Goal: Task Accomplishment & Management: Manage account settings

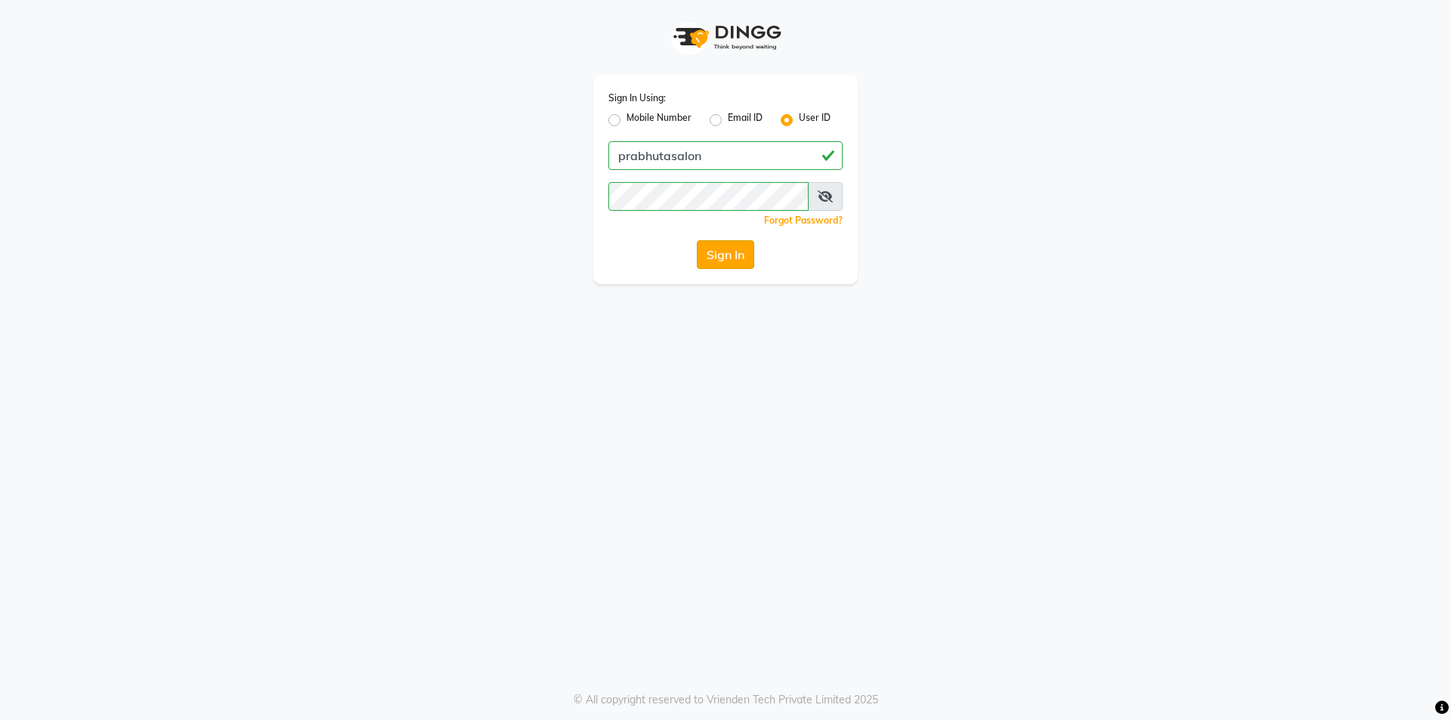
click at [729, 243] on button "Sign In" at bounding box center [725, 254] width 57 height 29
